Goal: Transaction & Acquisition: Purchase product/service

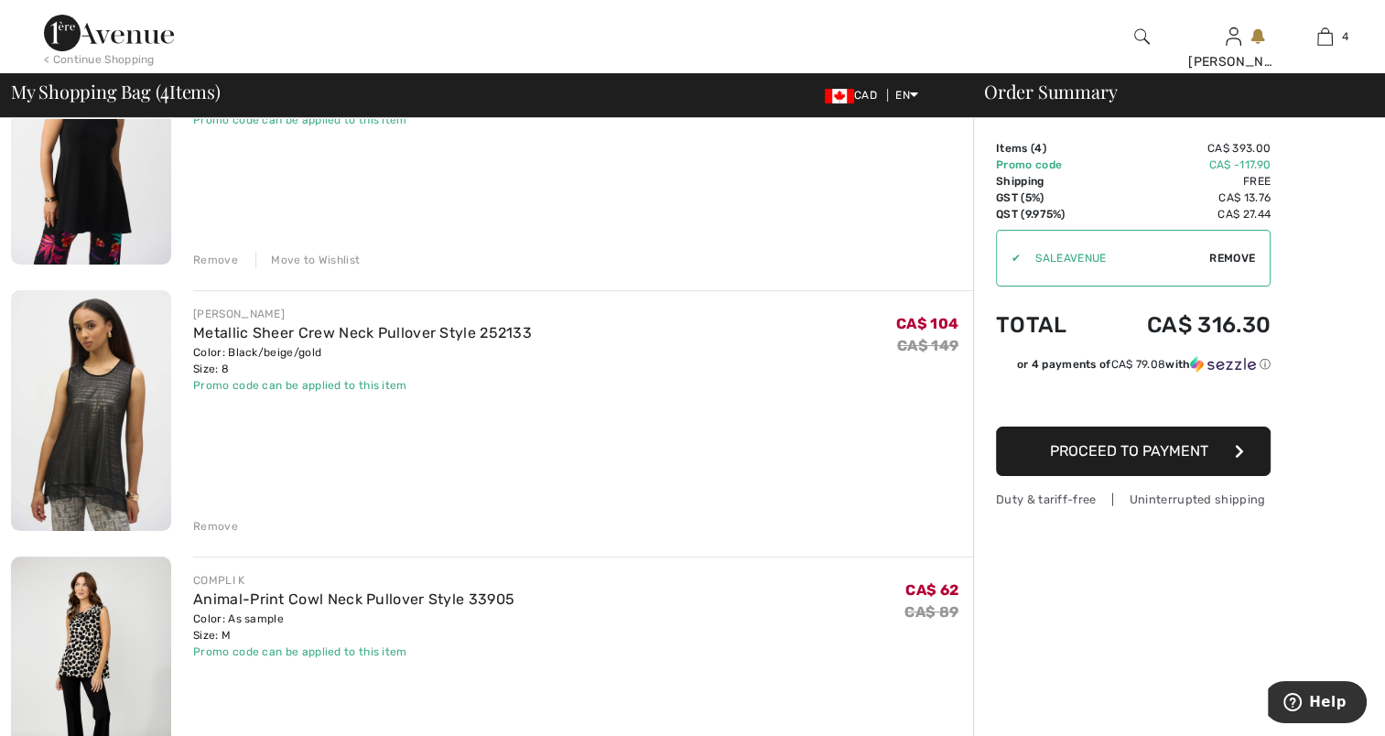
scroll to position [122, 0]
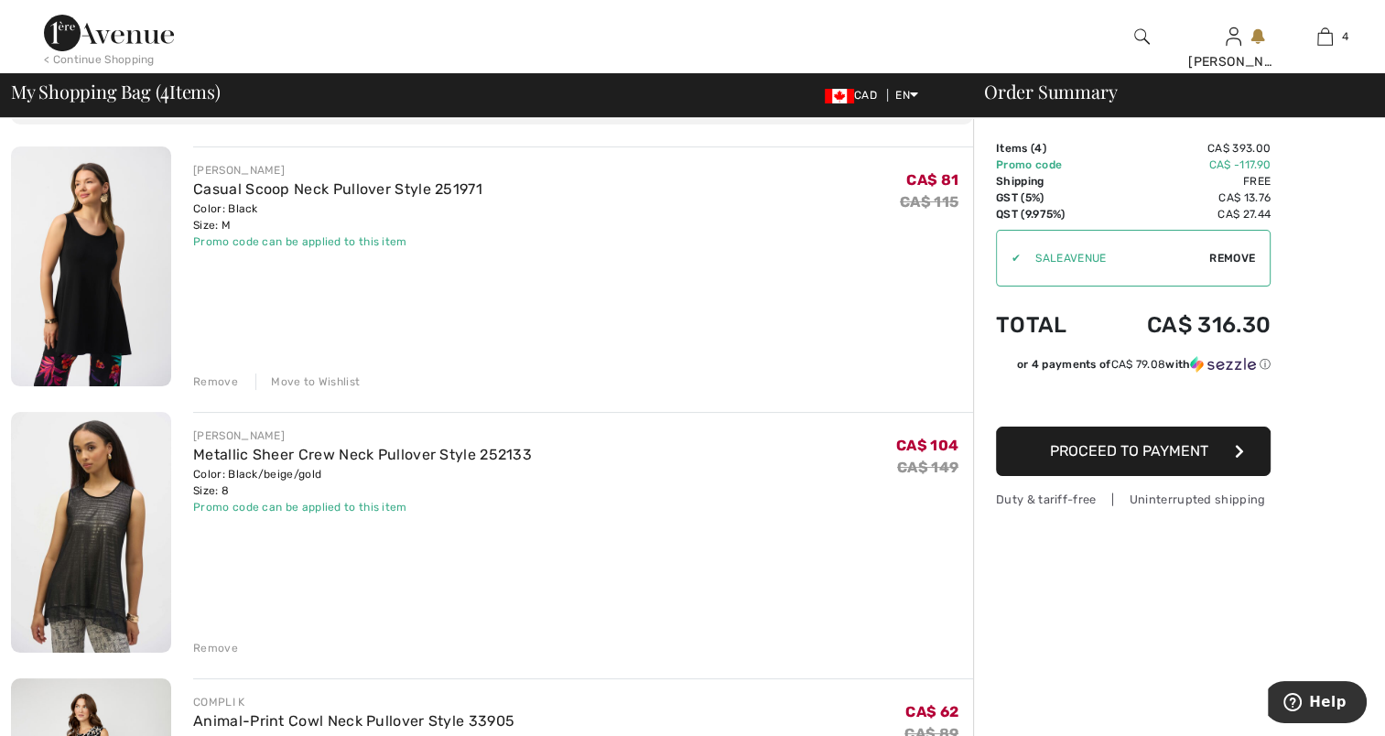
click at [217, 644] on div "Remove" at bounding box center [215, 648] width 45 height 16
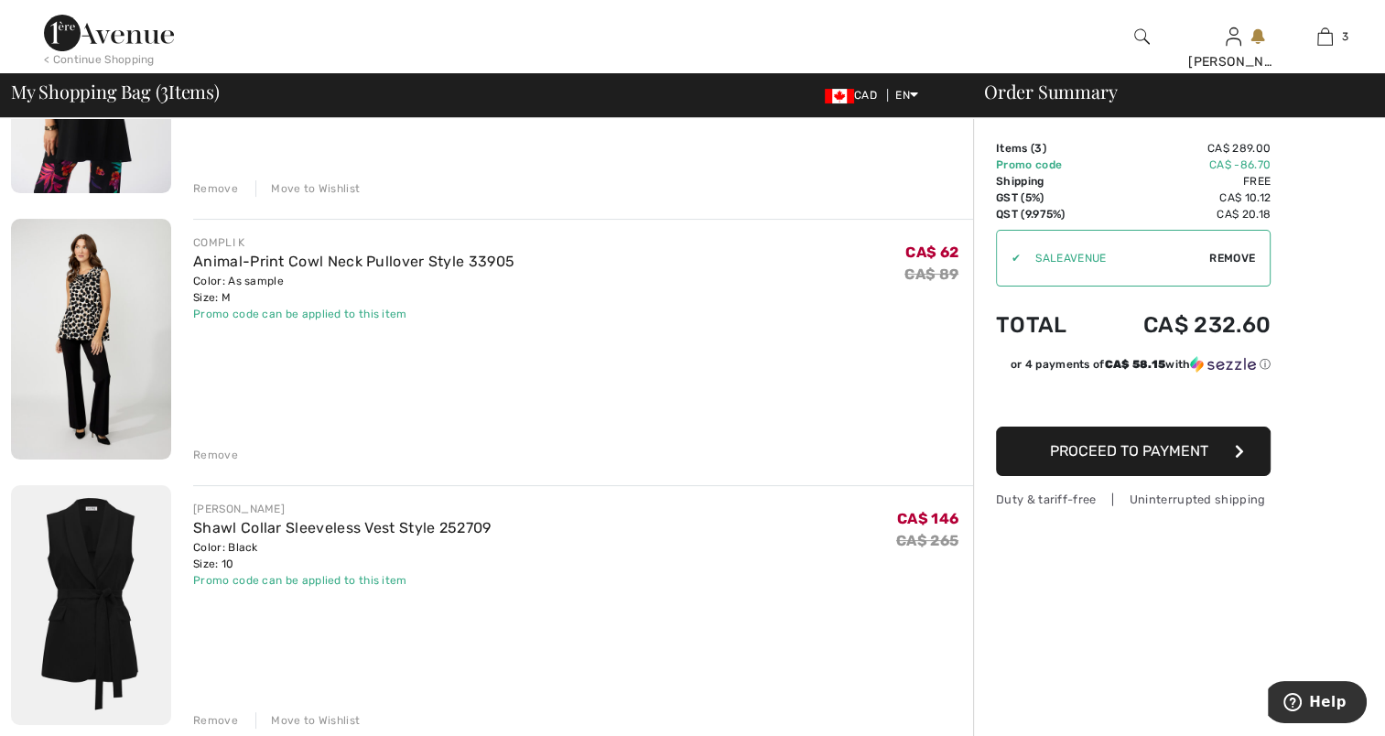
scroll to position [366, 0]
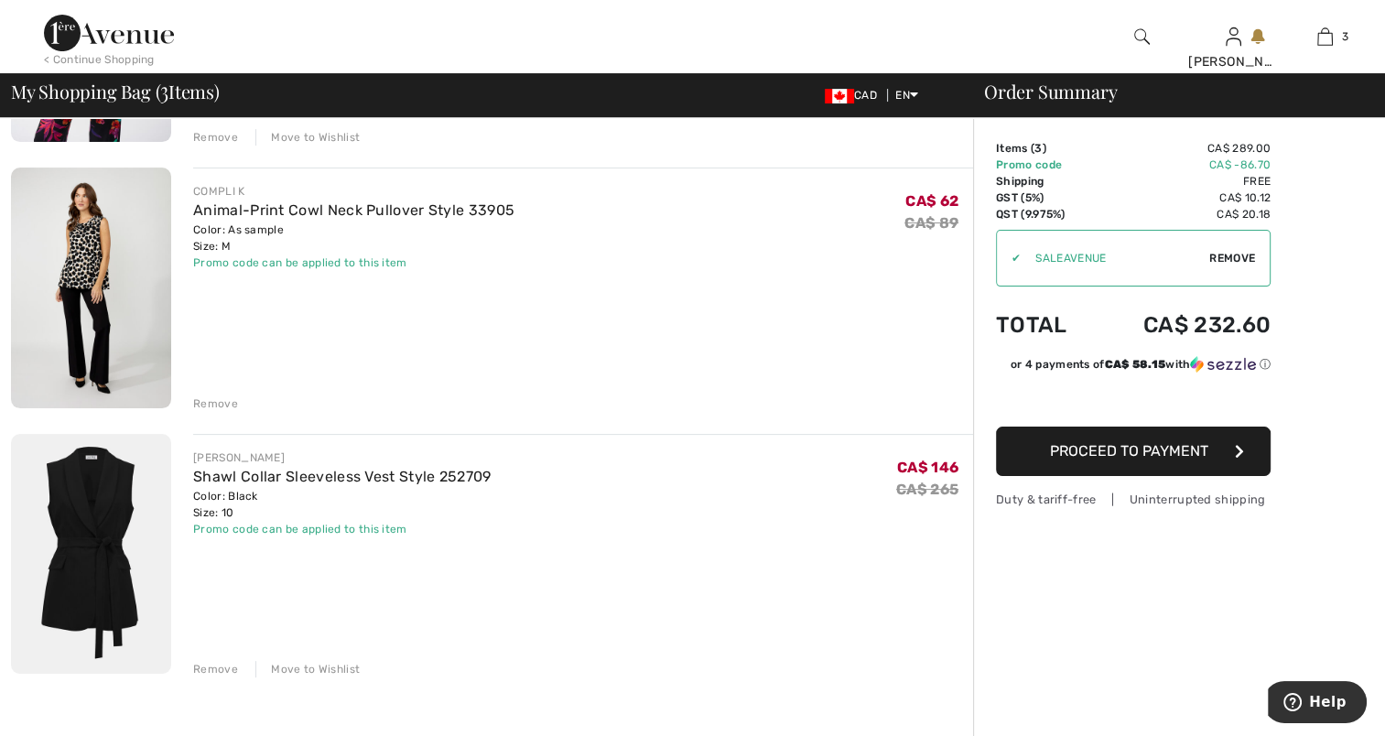
click at [88, 250] on img at bounding box center [91, 288] width 160 height 241
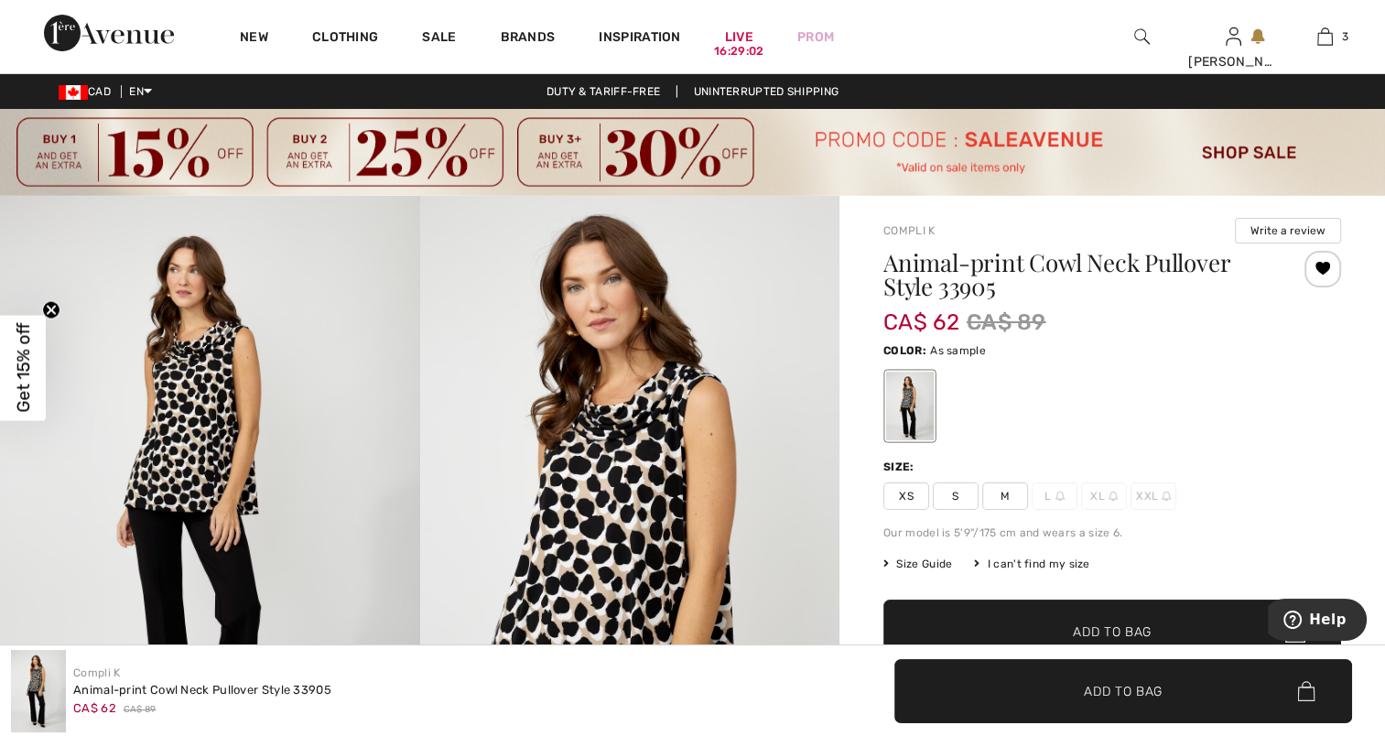
click at [639, 485] on img at bounding box center [630, 511] width 420 height 630
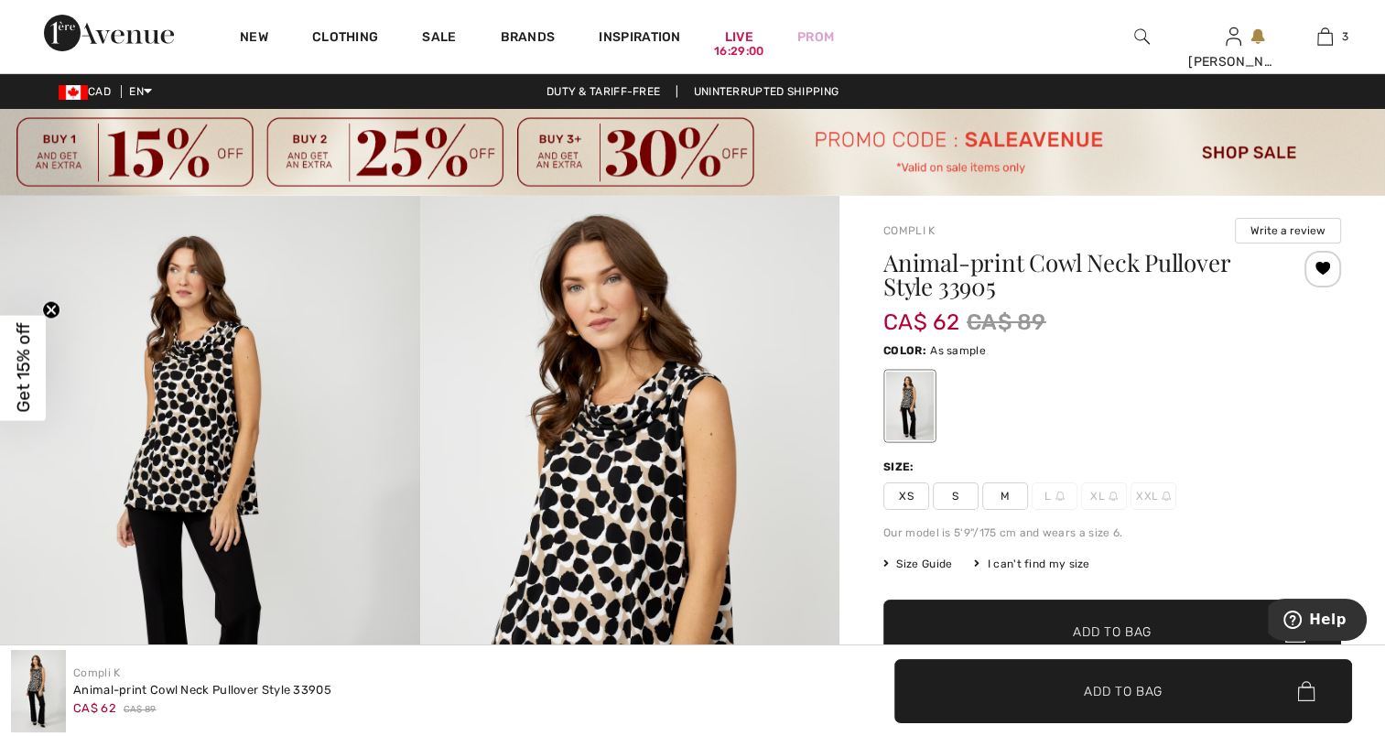
click at [652, 516] on img at bounding box center [630, 511] width 420 height 630
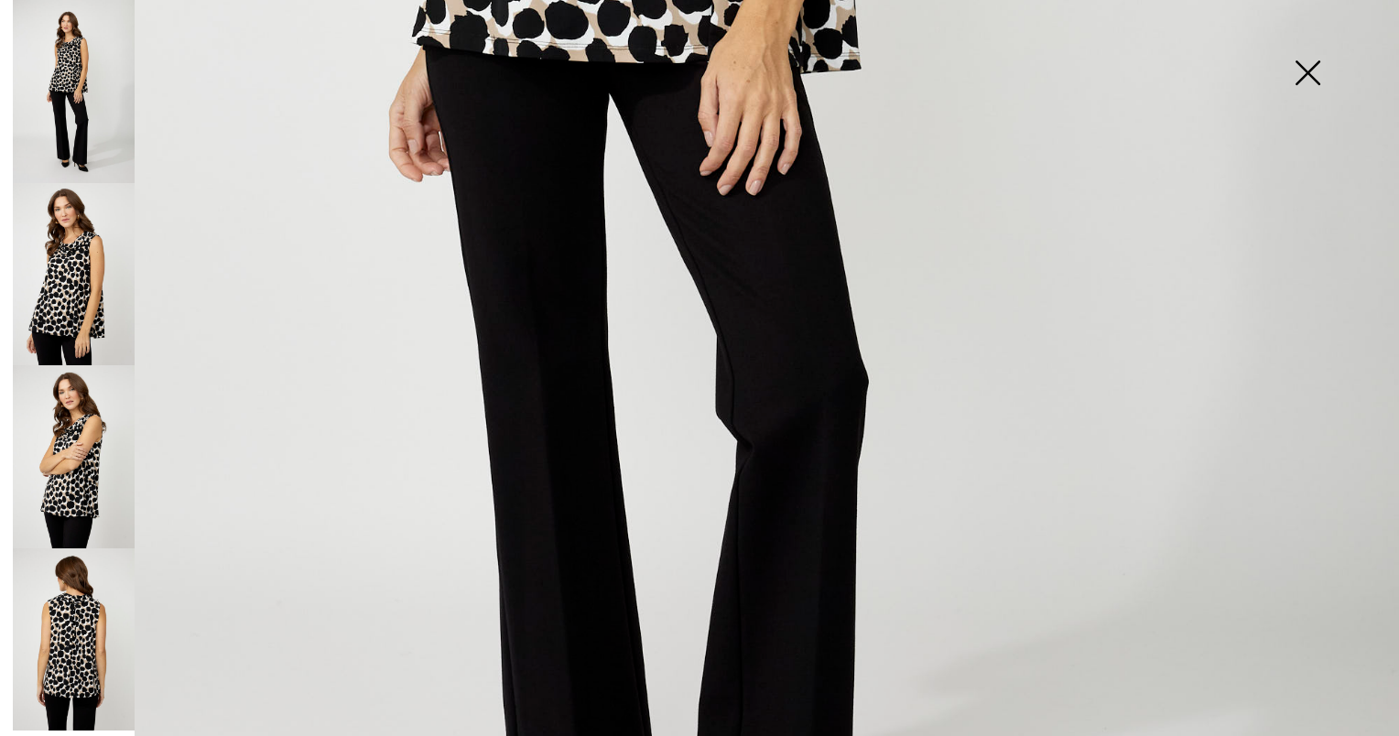
scroll to position [975, 0]
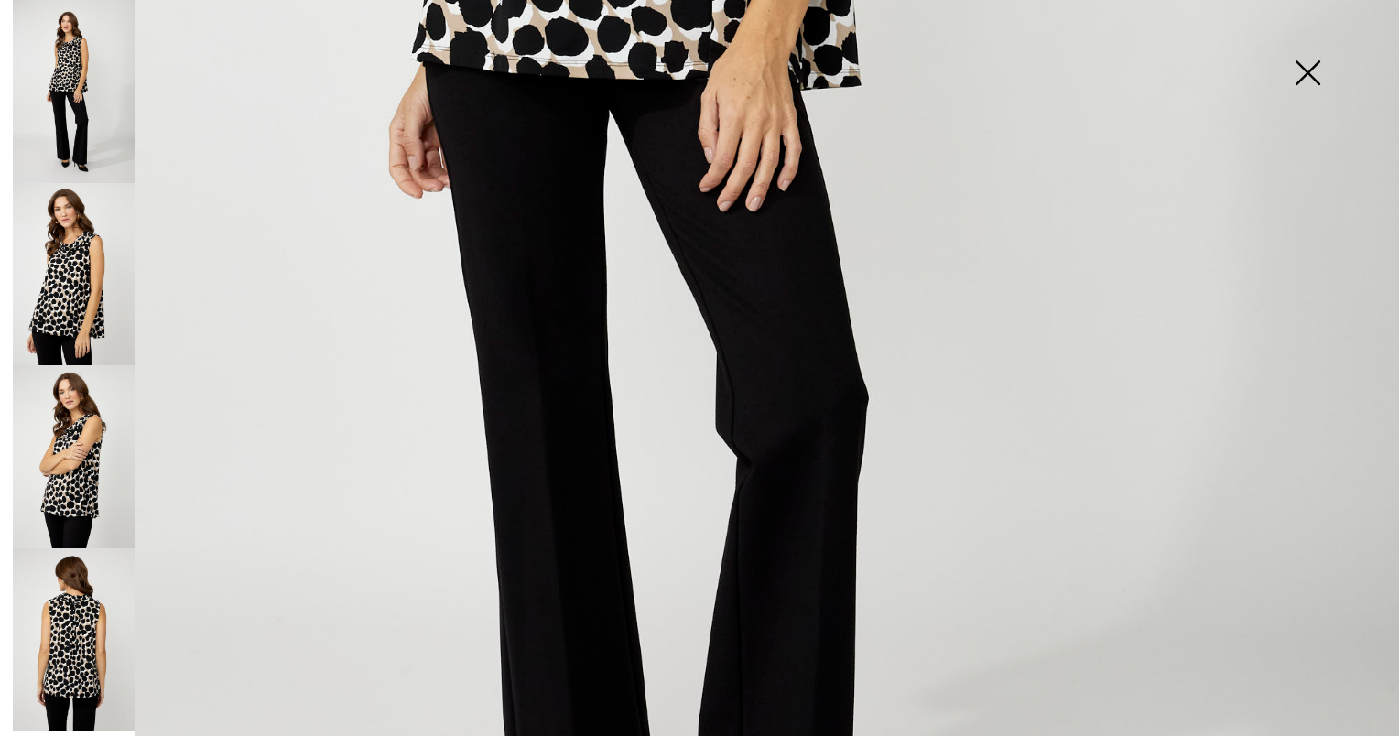
click at [85, 637] on img at bounding box center [74, 639] width 122 height 183
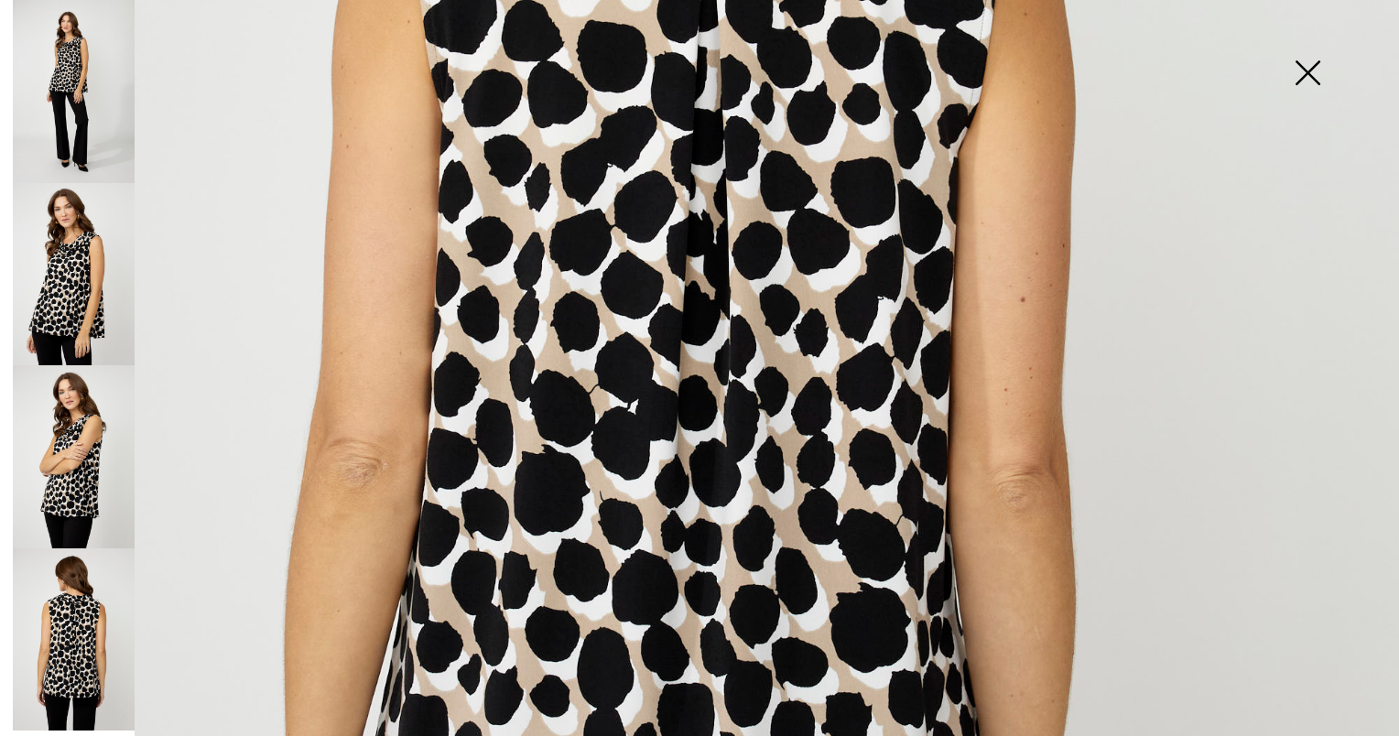
scroll to position [731, 0]
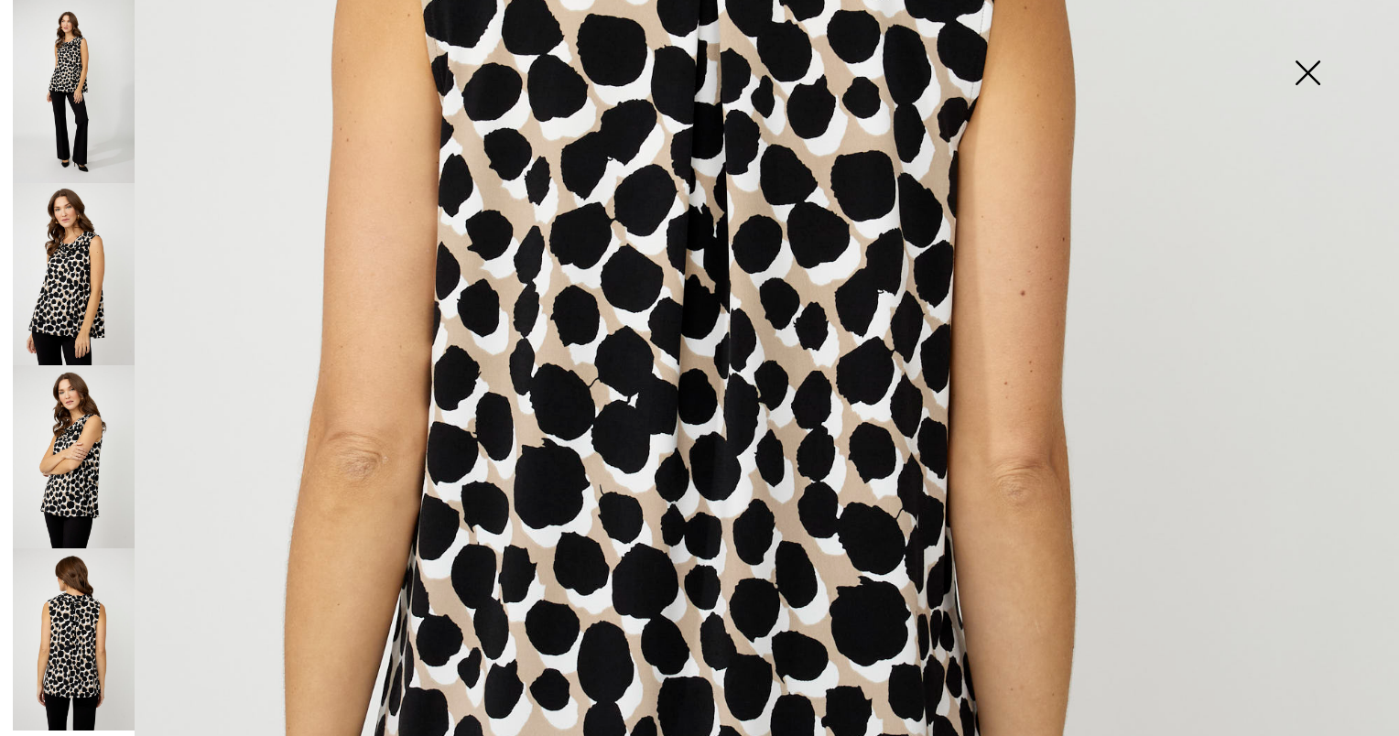
click at [61, 447] on img at bounding box center [74, 456] width 122 height 183
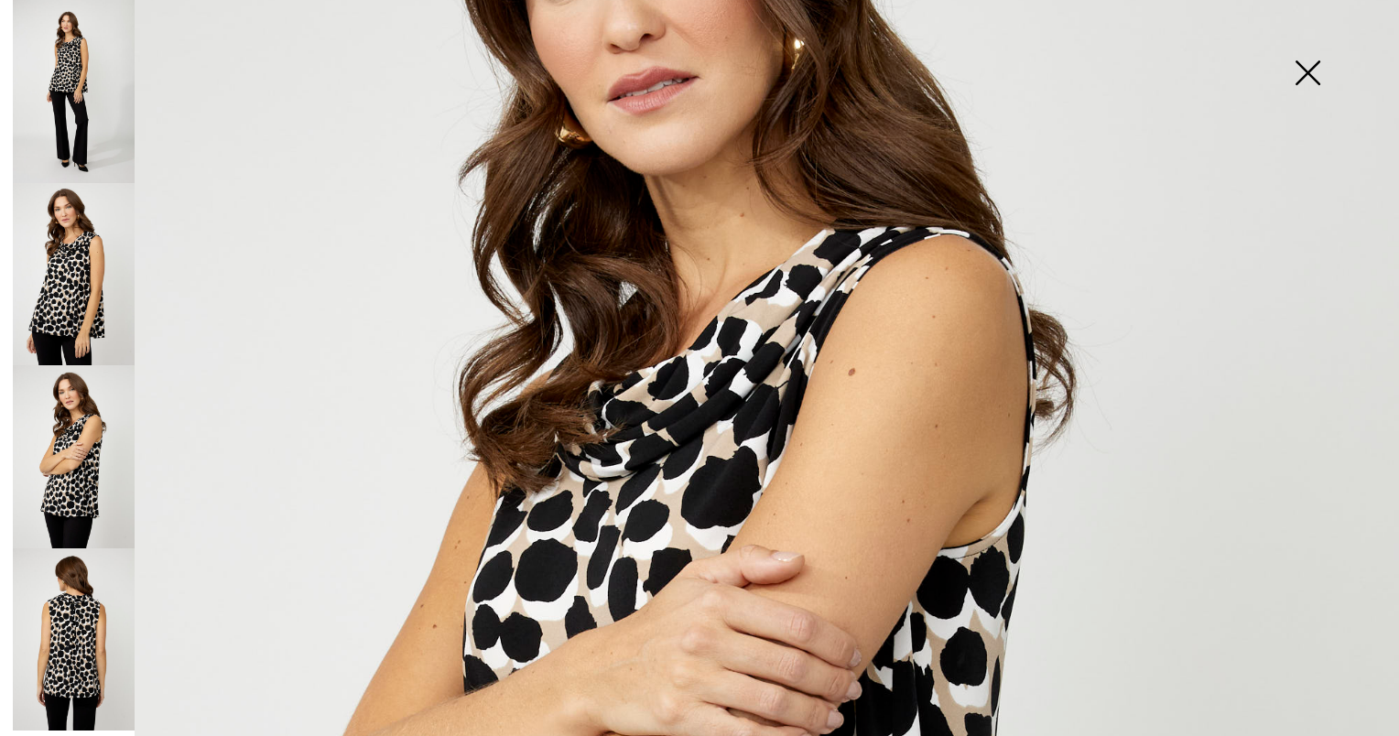
scroll to position [366, 0]
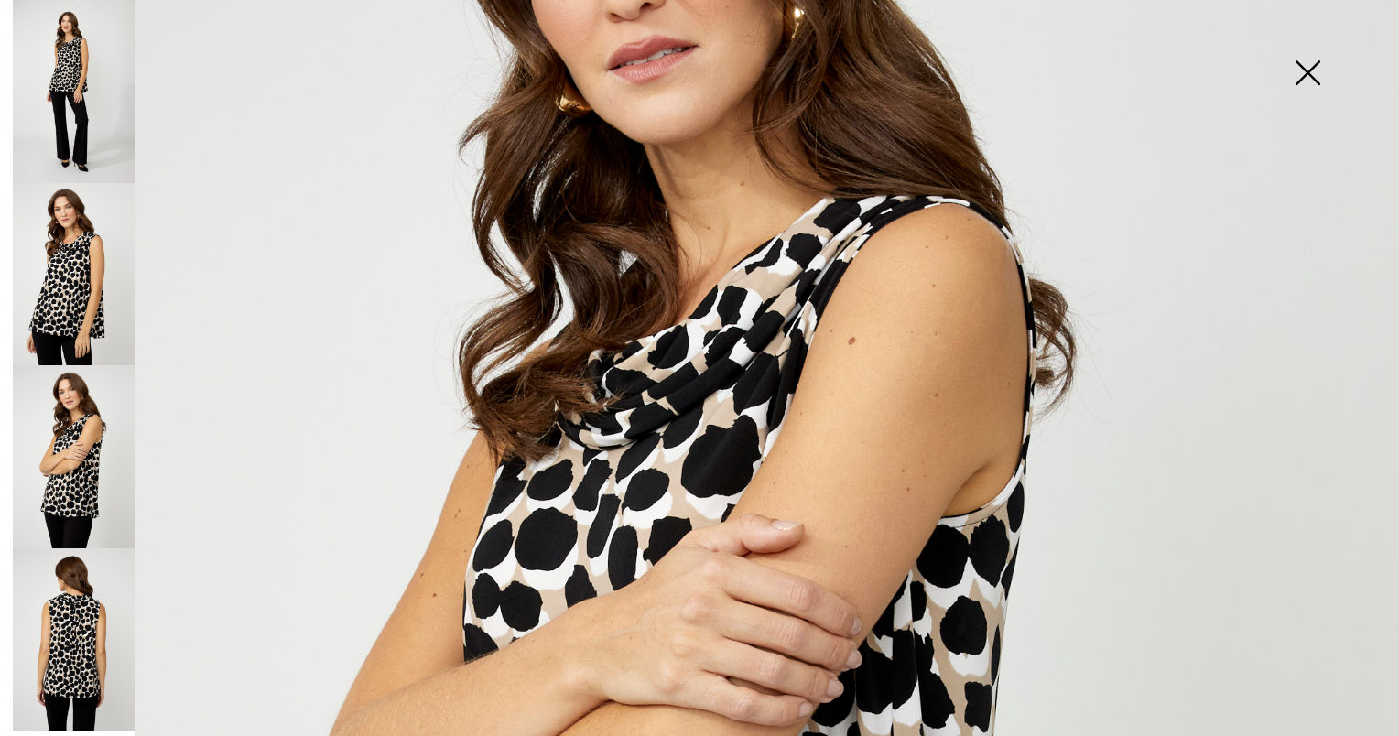
click at [63, 275] on img at bounding box center [74, 274] width 122 height 183
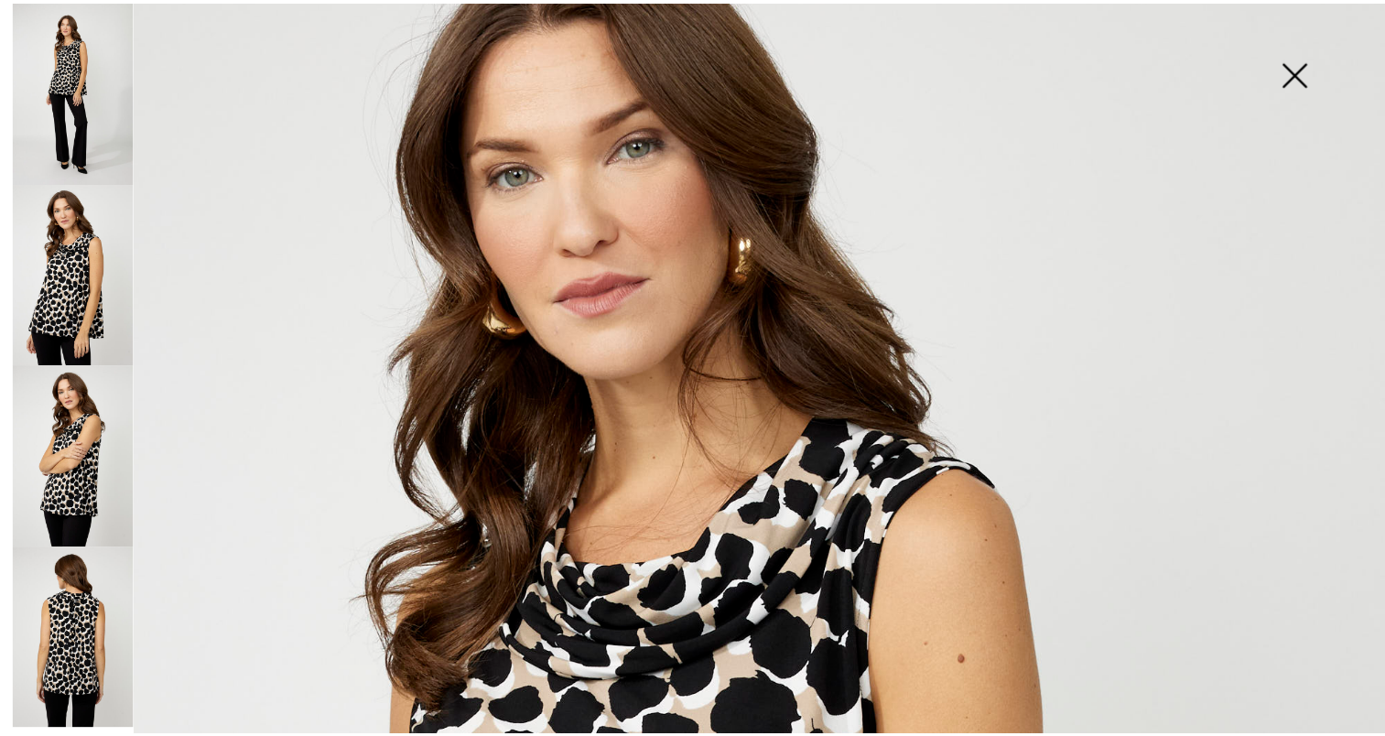
scroll to position [0, 0]
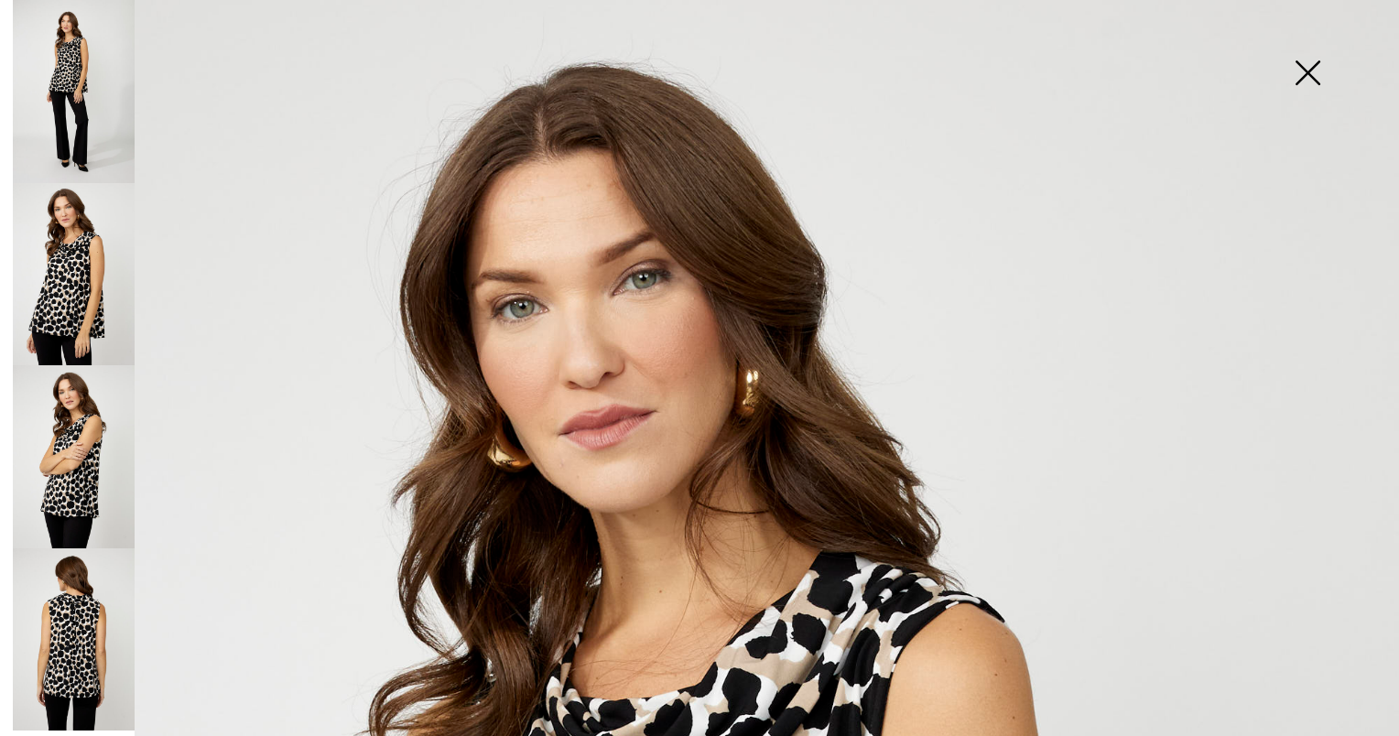
click at [1304, 65] on img at bounding box center [1307, 74] width 92 height 94
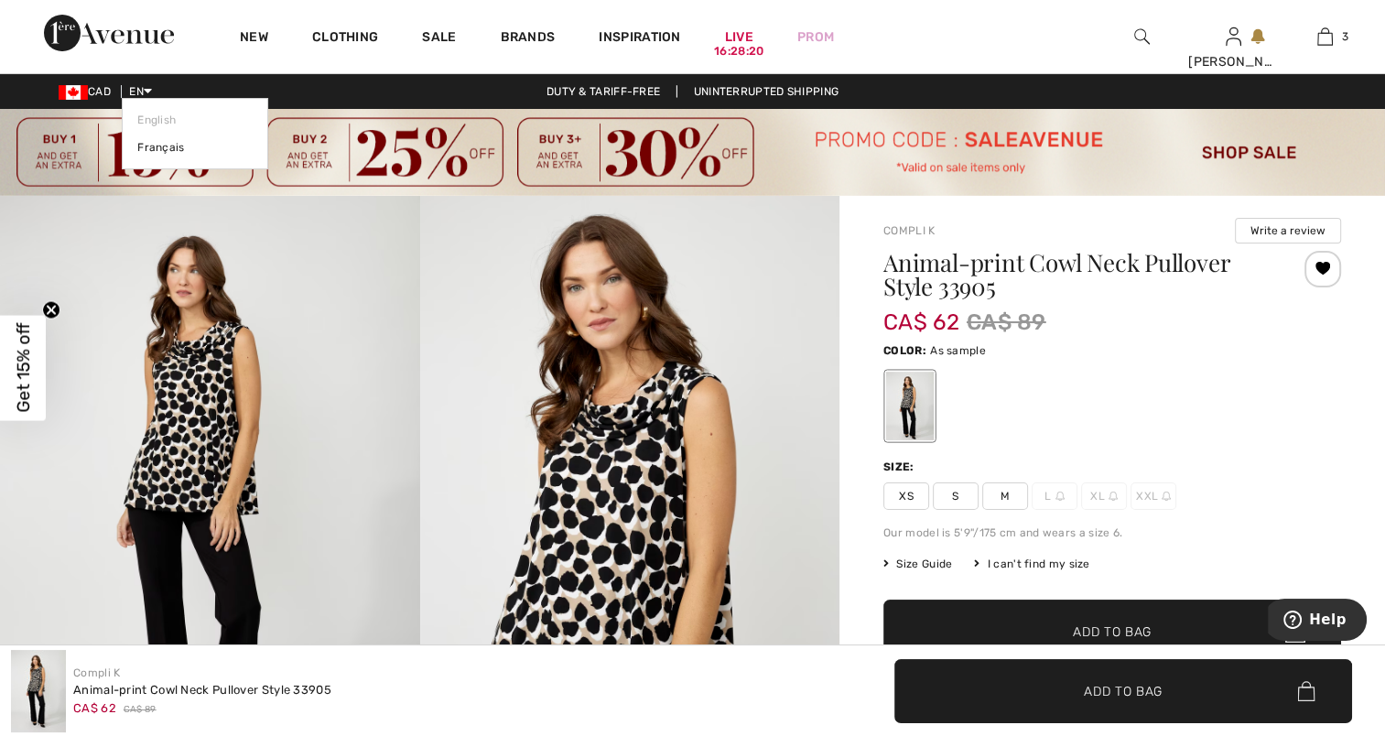
click at [152, 87] on icon at bounding box center [148, 90] width 8 height 13
click at [163, 146] on link "Français" at bounding box center [194, 147] width 115 height 27
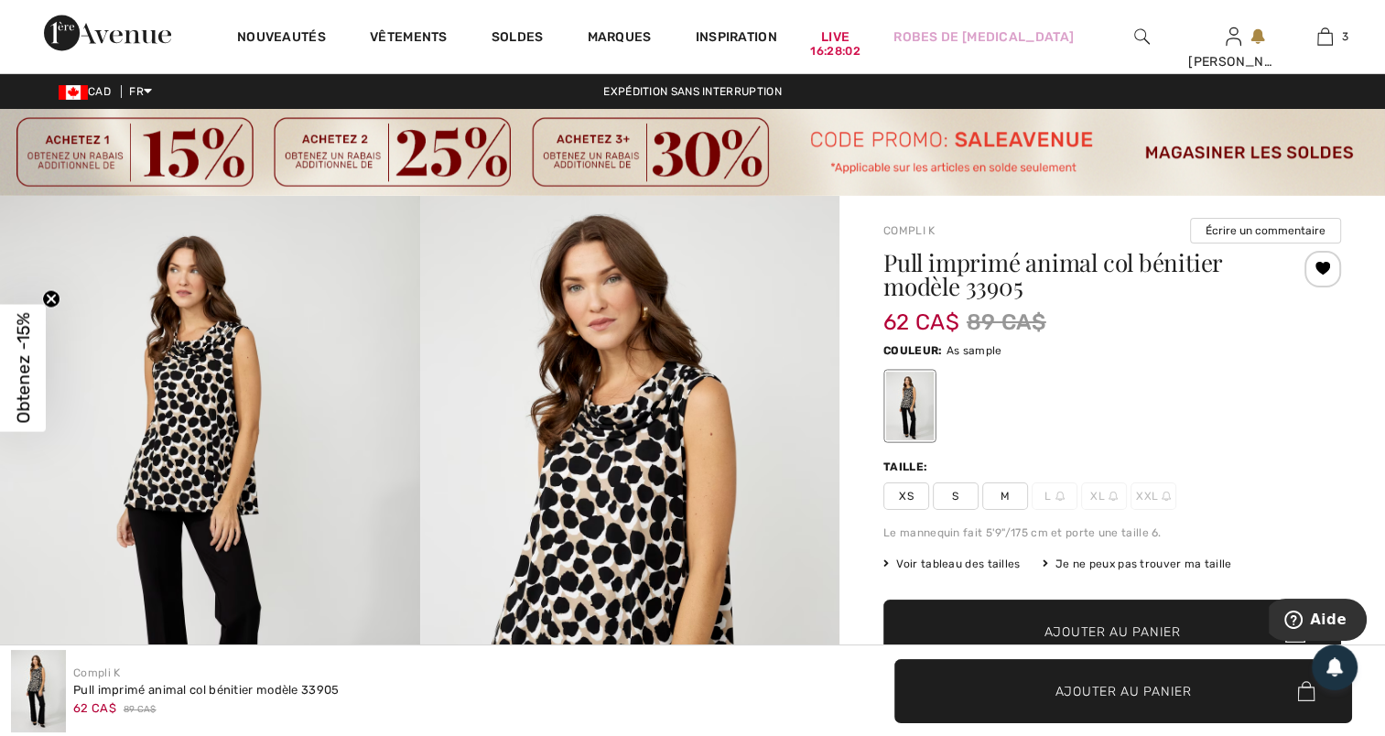
click at [1018, 133] on img at bounding box center [692, 152] width 1385 height 87
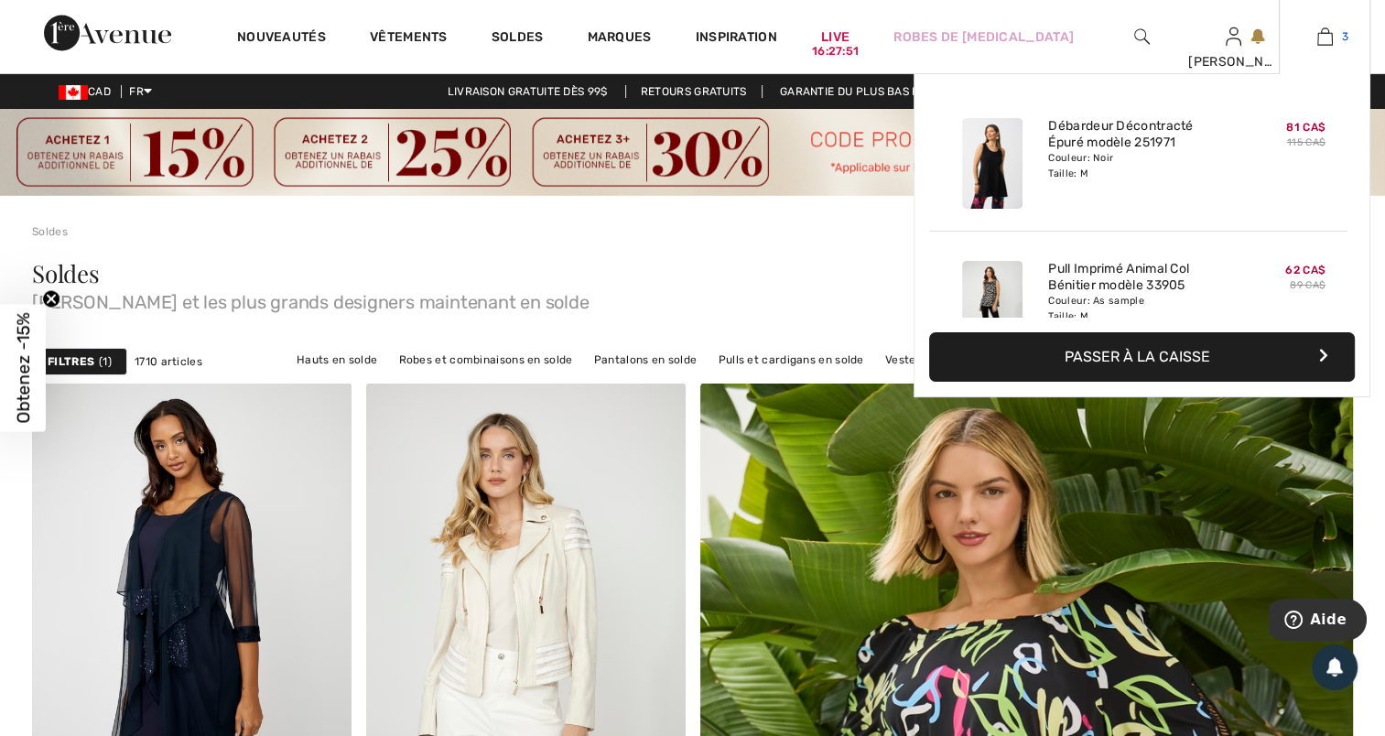
click at [1318, 30] on img at bounding box center [1325, 37] width 16 height 22
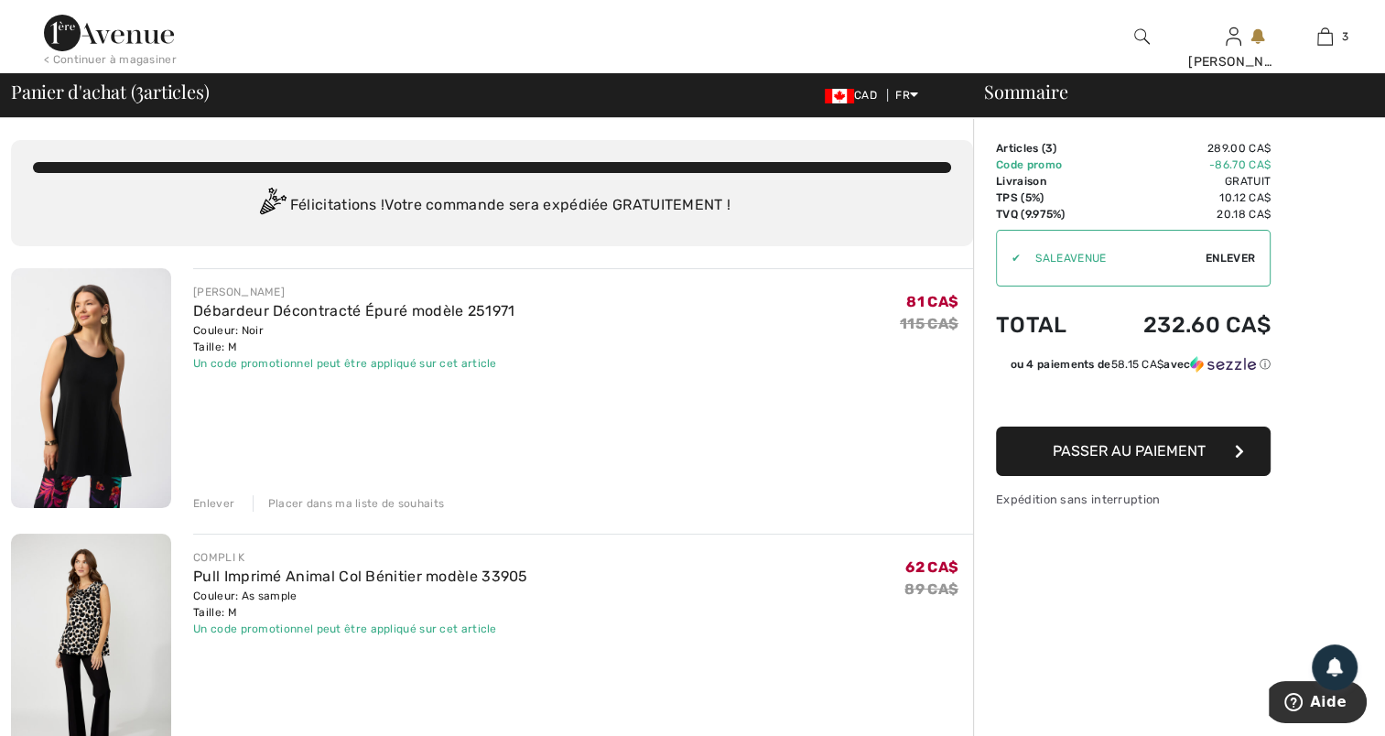
click at [96, 370] on img at bounding box center [91, 388] width 160 height 240
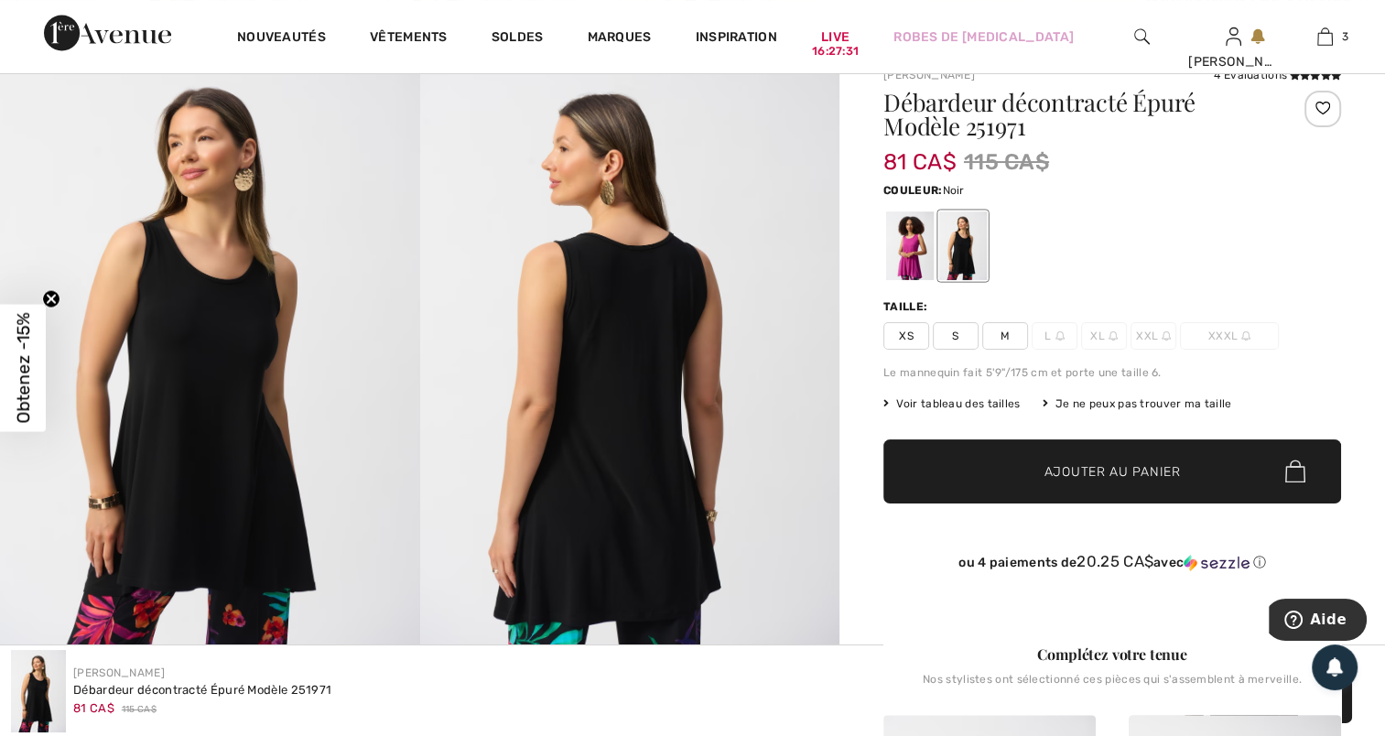
scroll to position [122, 0]
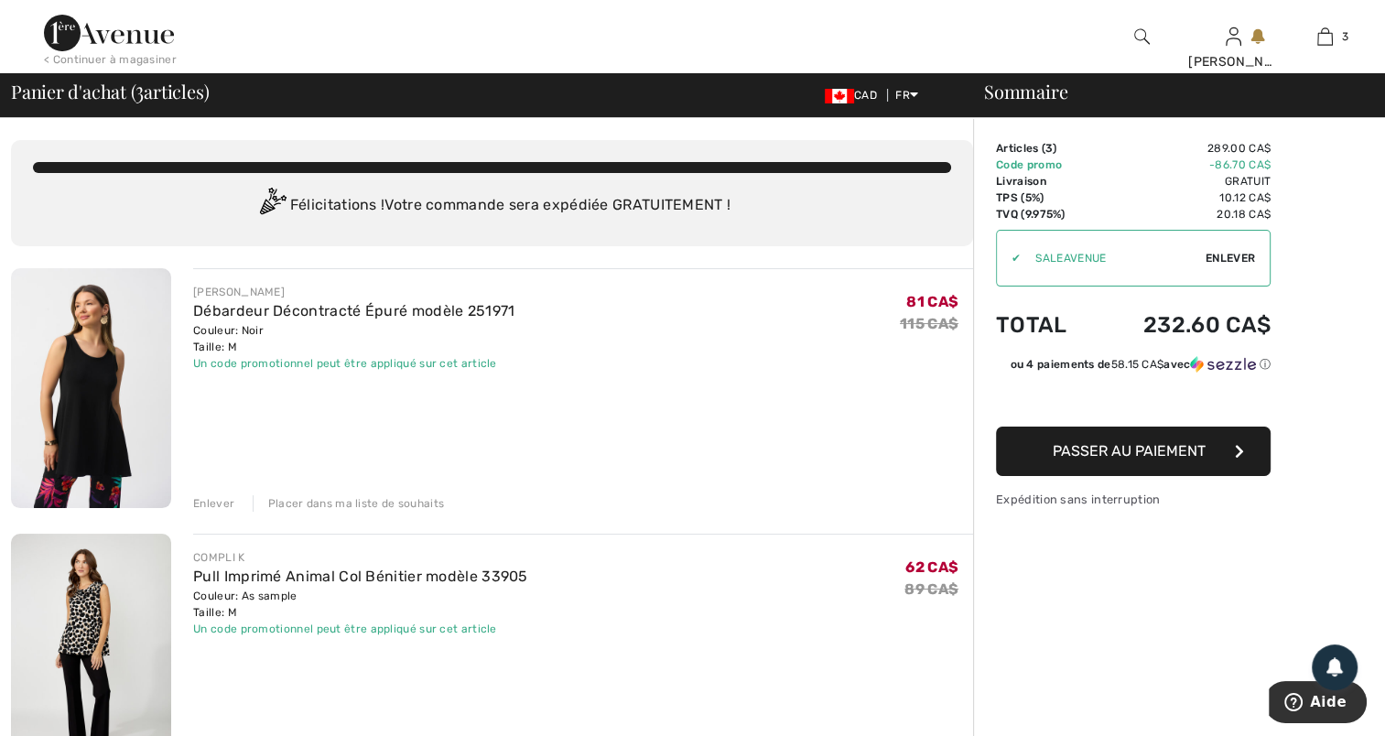
click at [1144, 440] on button "Passer au paiement" at bounding box center [1133, 451] width 275 height 49
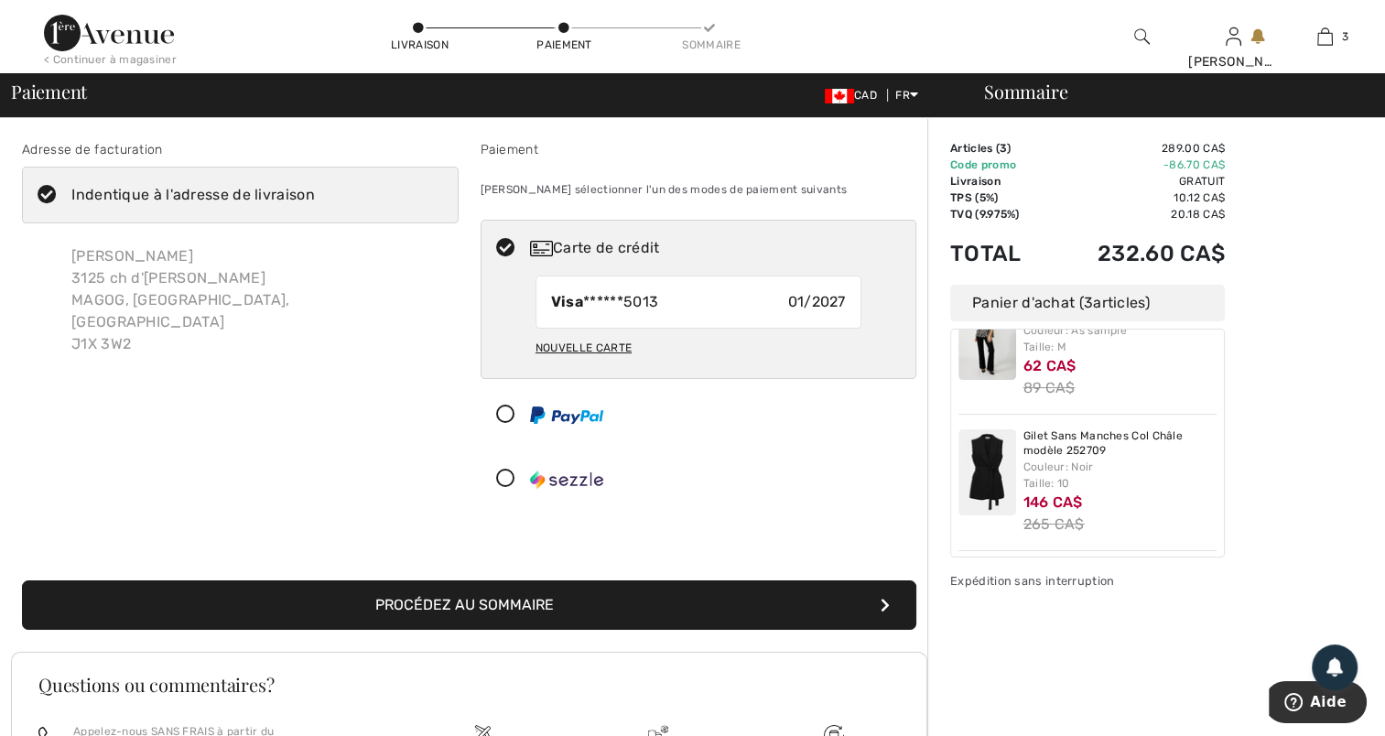
click at [516, 595] on button "Procédez au sommaire" at bounding box center [469, 604] width 894 height 49
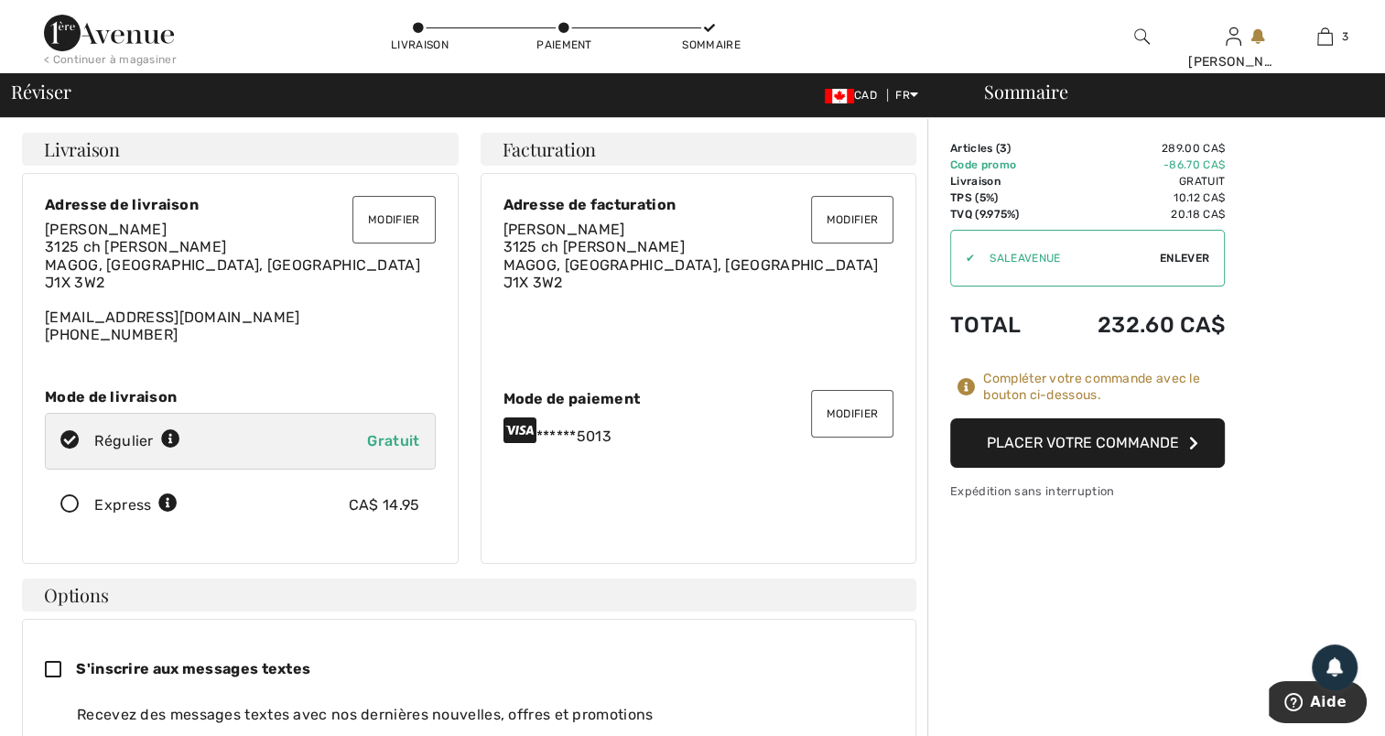
click at [1193, 436] on icon "button" at bounding box center [1193, 443] width 9 height 15
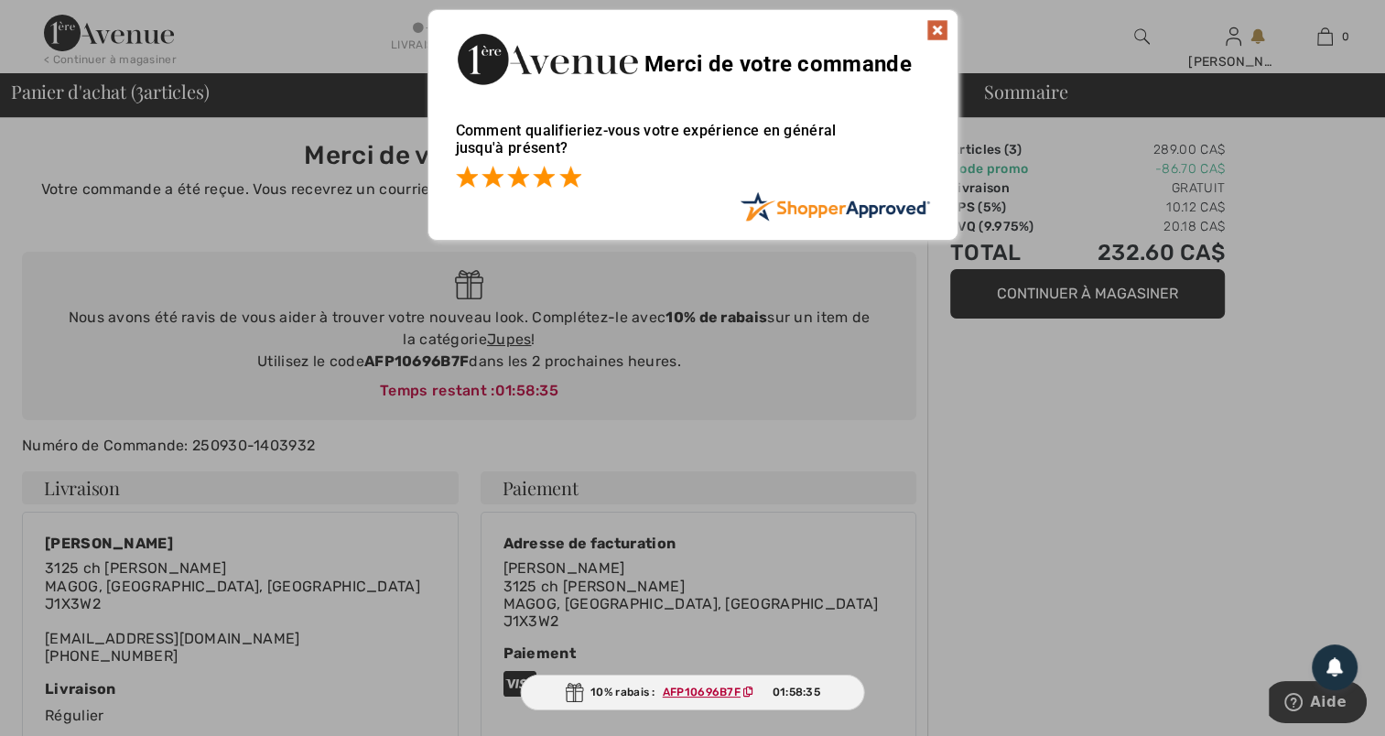
click at [571, 174] on span at bounding box center [570, 177] width 22 height 22
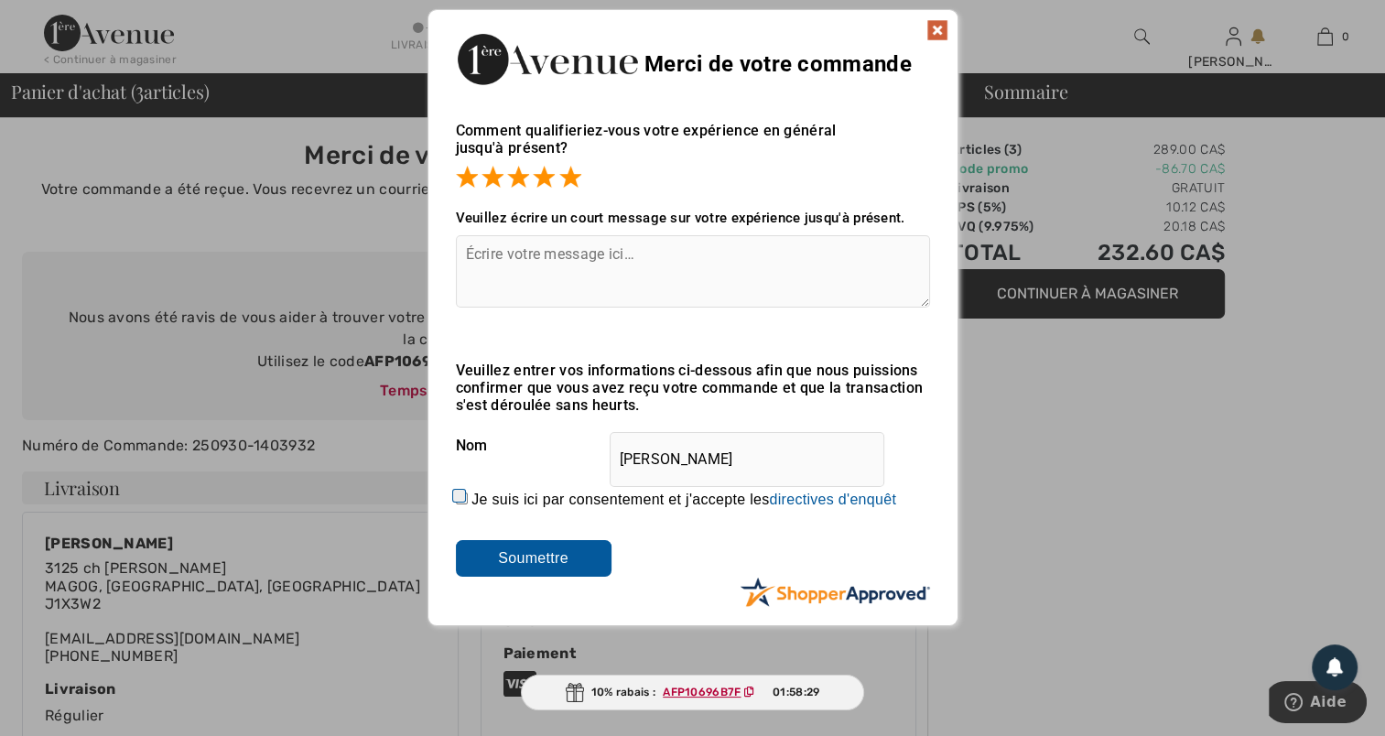
click at [941, 22] on img at bounding box center [937, 30] width 22 height 22
